Goal: Check status: Check status

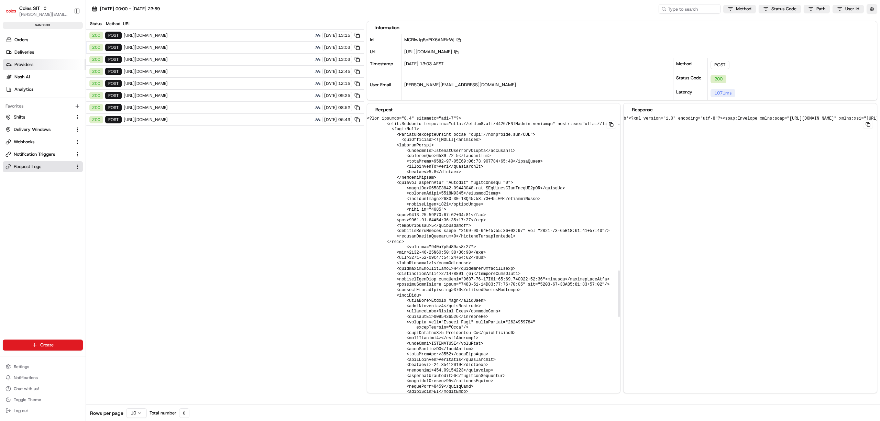
scroll to position [963, 0]
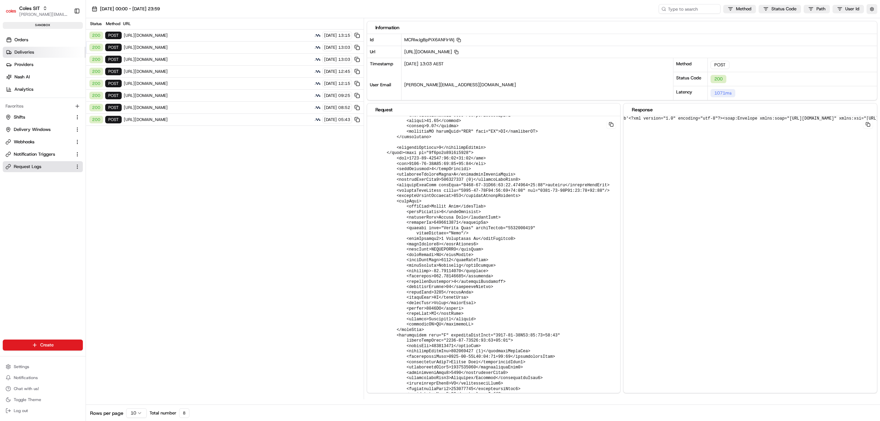
click at [31, 54] on span "Deliveries" at bounding box center [24, 52] width 20 height 6
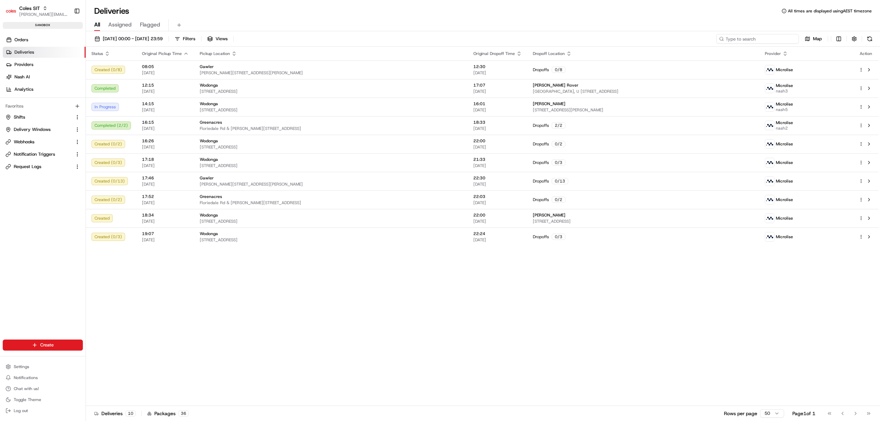
click at [783, 39] on input at bounding box center [758, 39] width 83 height 10
paste input "216564051"
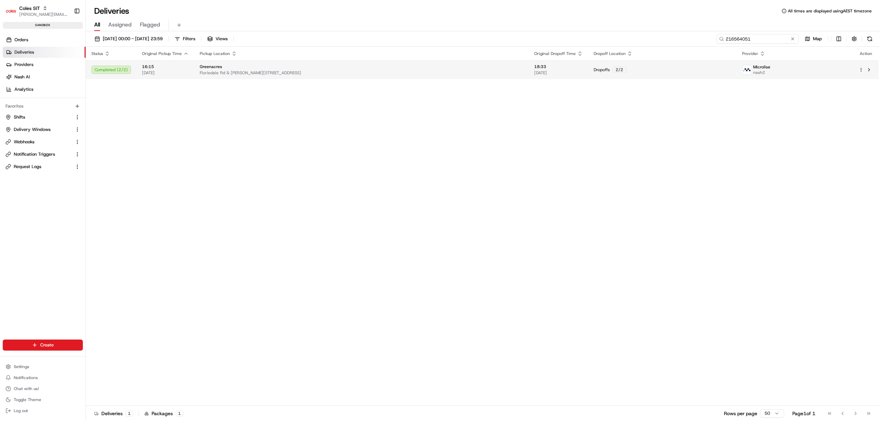
type input "216564051"
click at [135, 68] on td "Completed ( 2 / 2 )" at bounding box center [111, 70] width 51 height 19
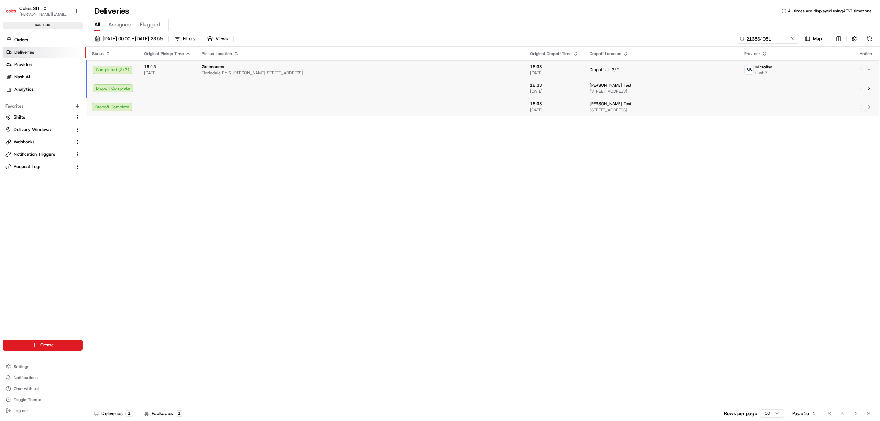
click at [162, 87] on td at bounding box center [168, 88] width 58 height 19
click at [227, 105] on td at bounding box center [360, 107] width 328 height 19
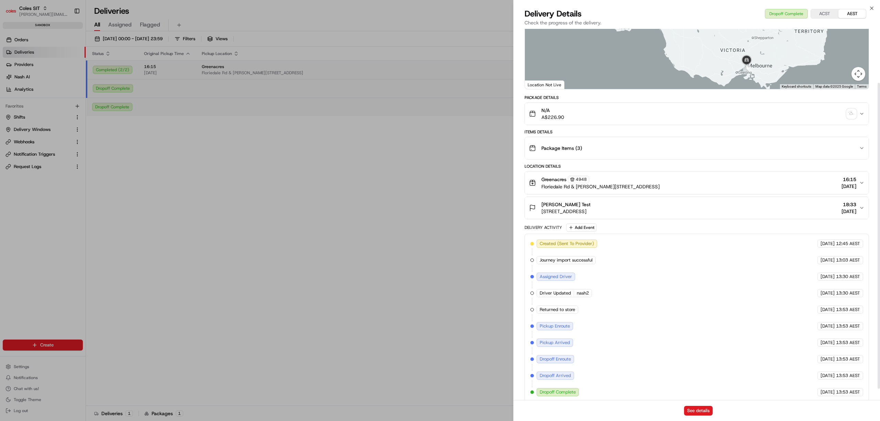
scroll to position [79, 0]
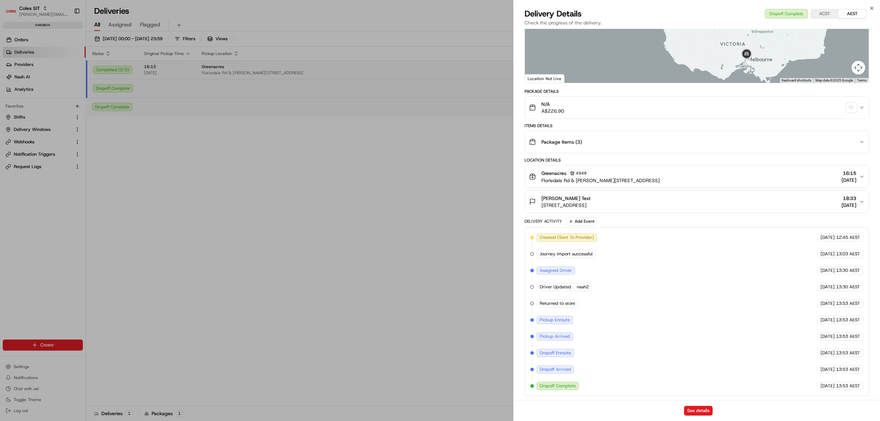
drag, startPoint x: 187, startPoint y: 167, endPoint x: 175, endPoint y: 126, distance: 43.2
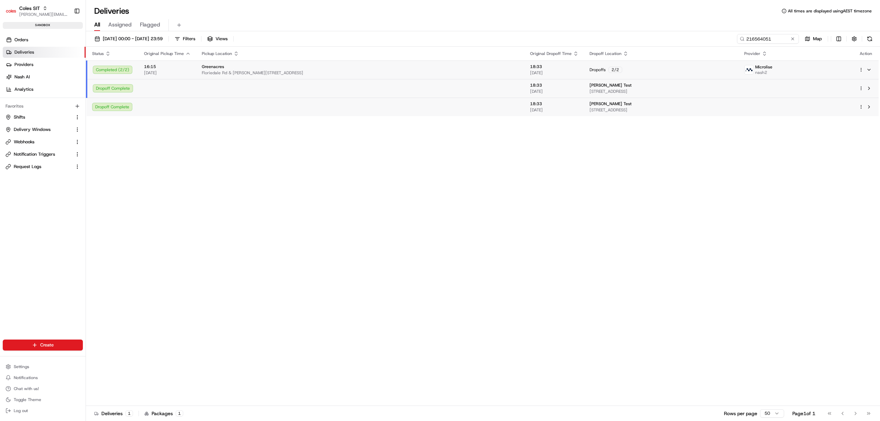
click at [172, 88] on td at bounding box center [168, 88] width 58 height 19
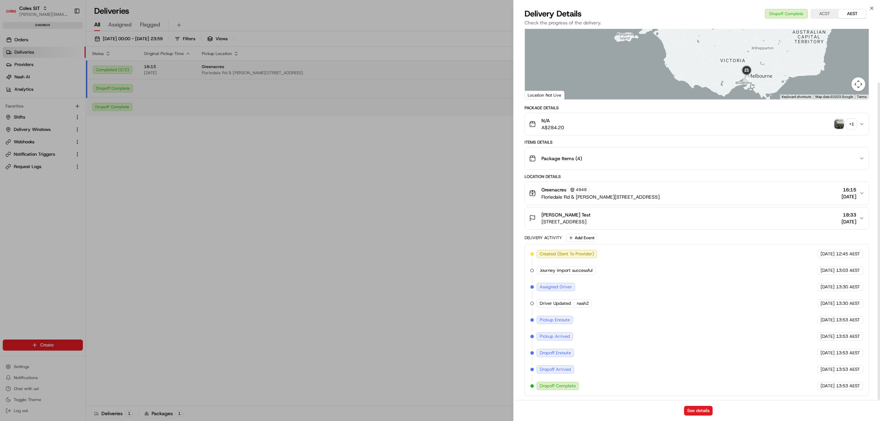
scroll to position [63, 0]
